Goal: Information Seeking & Learning: Learn about a topic

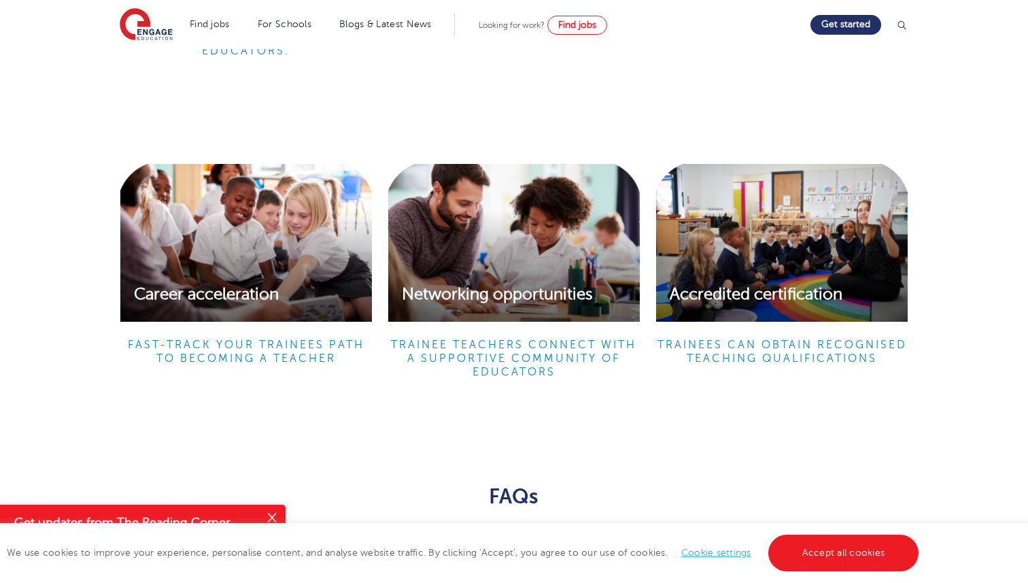
scroll to position [2097, 0]
click at [554, 270] on div "Networking opportunities" at bounding box center [514, 241] width 252 height 157
click at [475, 358] on h6 "Trainee teachers Connect with a supportive community of educators" at bounding box center [514, 357] width 252 height 41
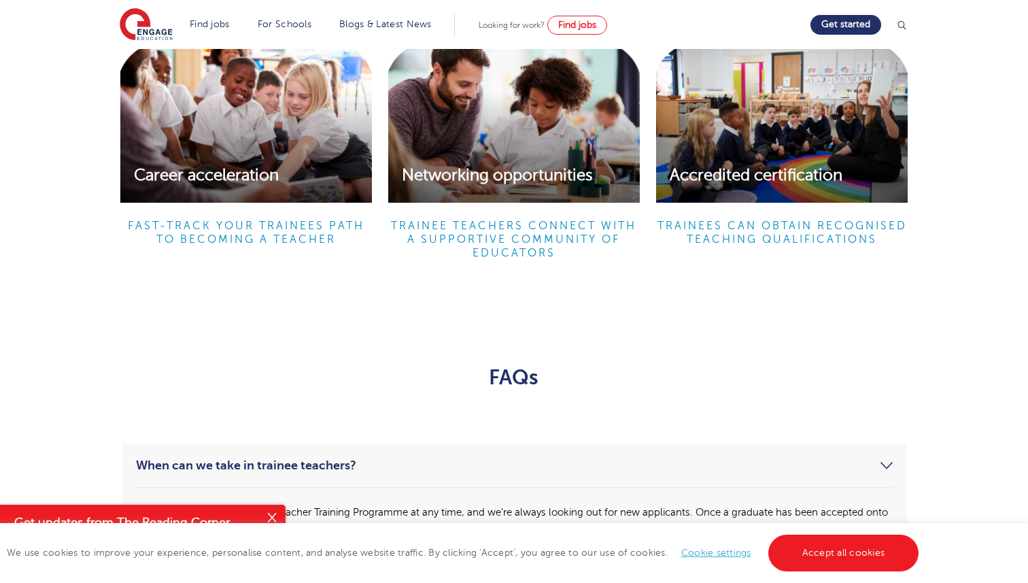
scroll to position [2216, 0]
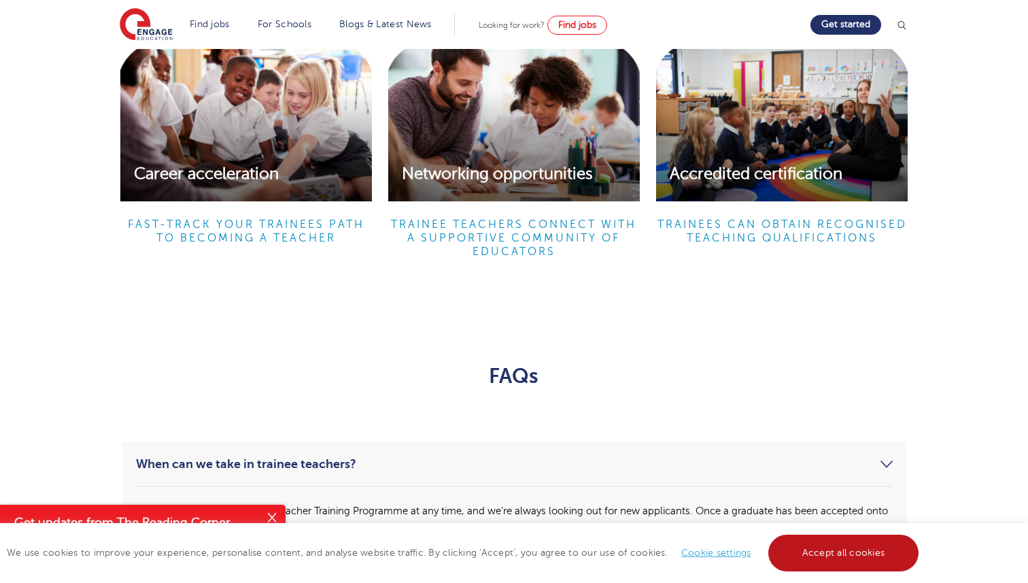
click at [842, 562] on link "Accept all cookies" at bounding box center [844, 553] width 151 height 37
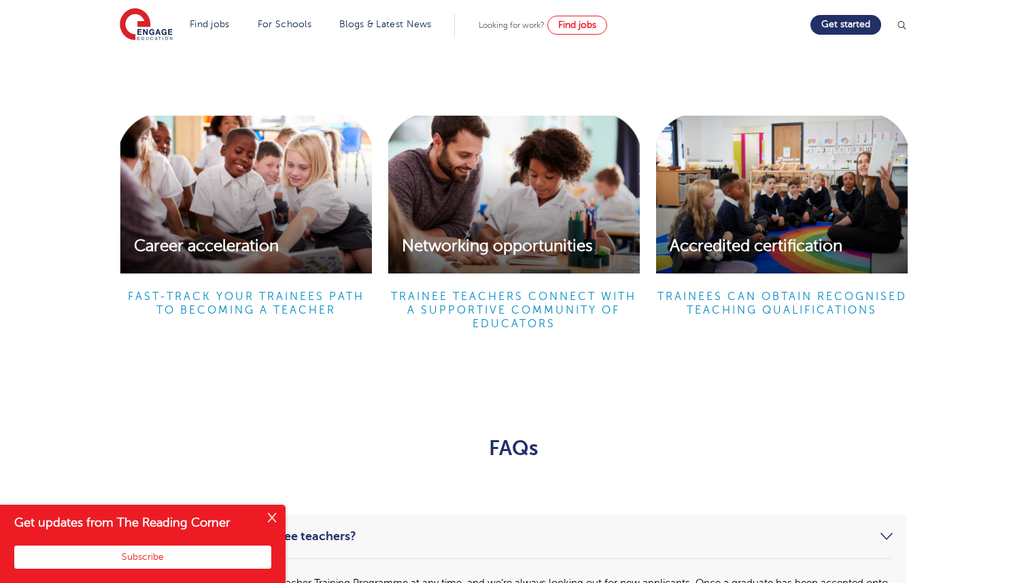
scroll to position [2119, 0]
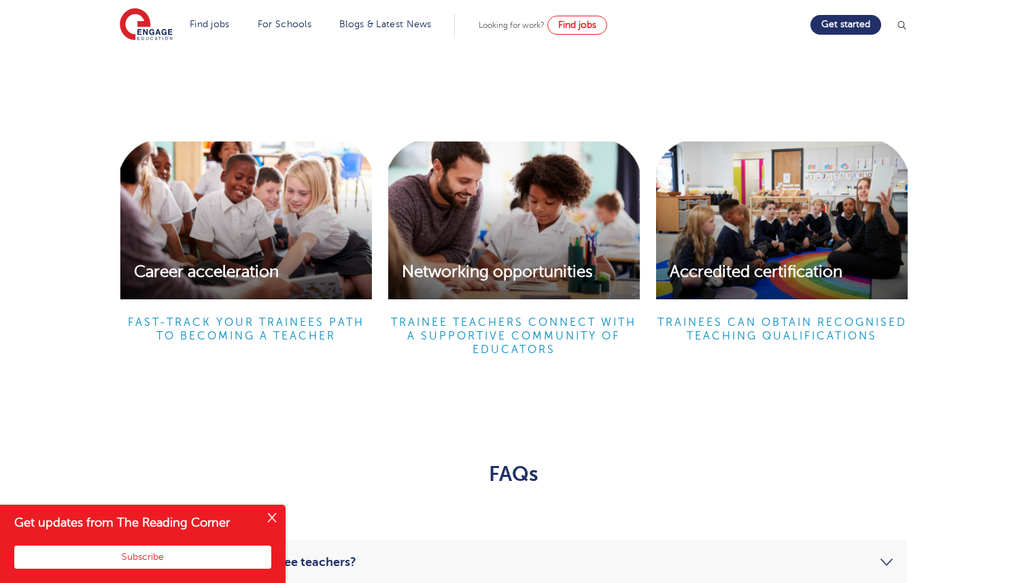
click at [535, 288] on div "Networking opportunities" at bounding box center [514, 219] width 252 height 157
click at [532, 354] on h6 "Trainee teachers Connect with a supportive community of educators" at bounding box center [514, 336] width 252 height 41
